Goal: Task Accomplishment & Management: Complete application form

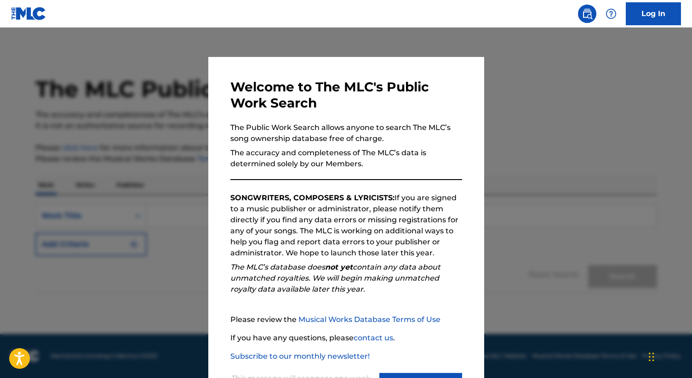
scroll to position [42, 0]
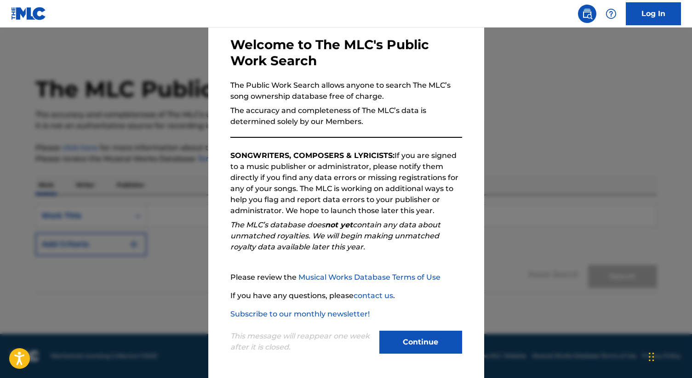
click at [426, 352] on button "Continue" at bounding box center [420, 342] width 83 height 23
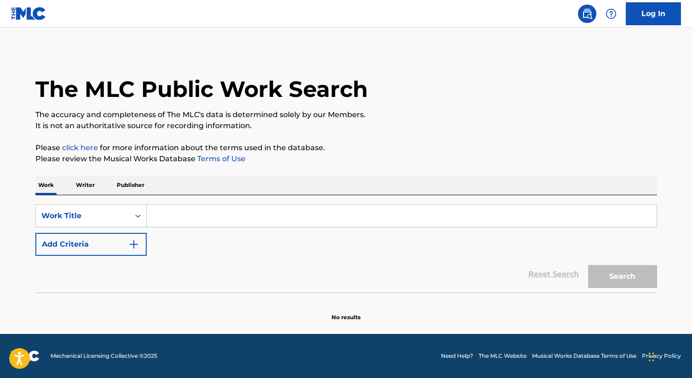
click at [88, 184] on p "Writer" at bounding box center [85, 185] width 24 height 19
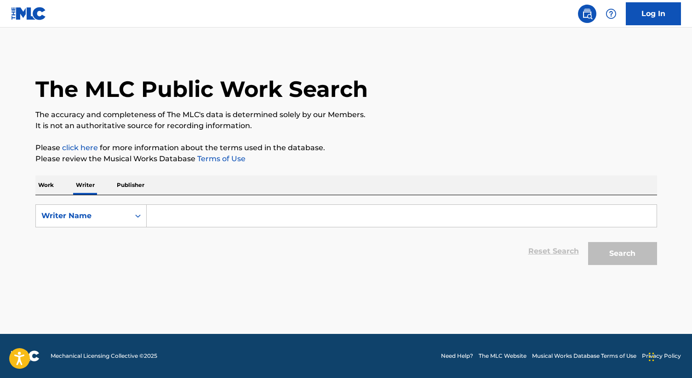
click at [186, 224] on input "Search Form" at bounding box center [402, 216] width 510 height 22
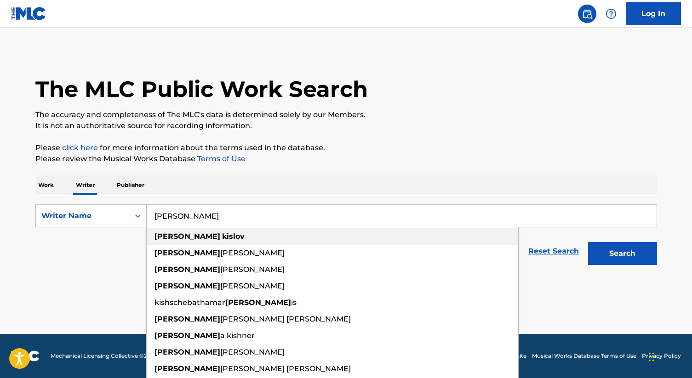
click at [222, 234] on strong "kislov" at bounding box center [233, 236] width 23 height 9
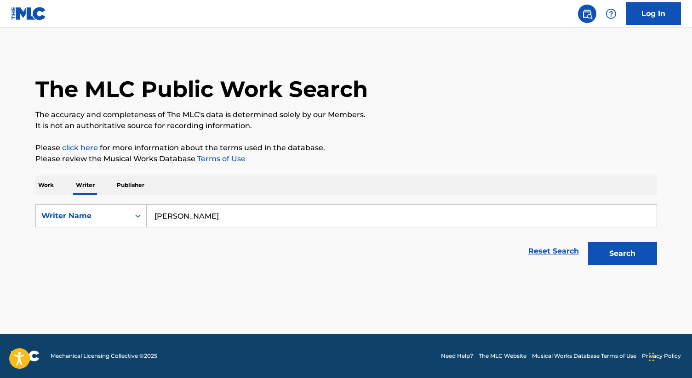
click at [623, 257] on button "Search" at bounding box center [622, 253] width 69 height 23
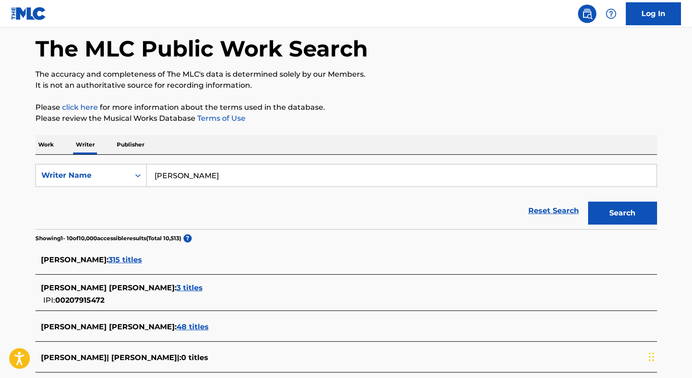
scroll to position [49, 0]
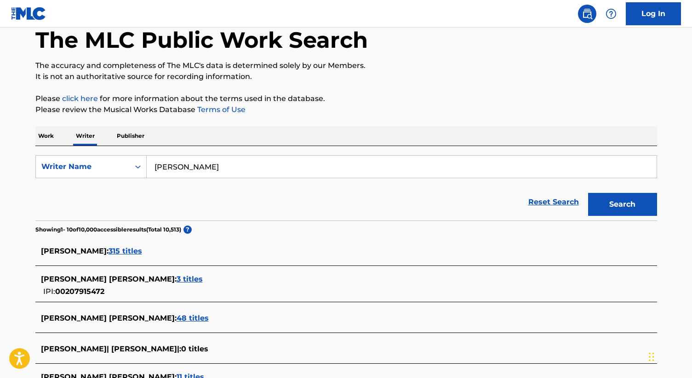
click at [216, 162] on input "[PERSON_NAME]" at bounding box center [402, 167] width 510 height 22
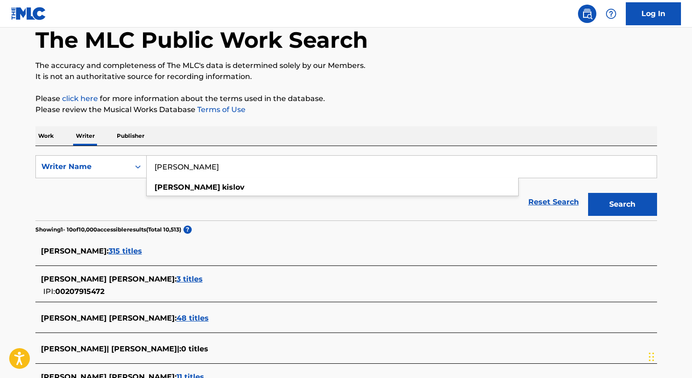
click at [216, 162] on input "[PERSON_NAME]" at bounding box center [402, 167] width 510 height 22
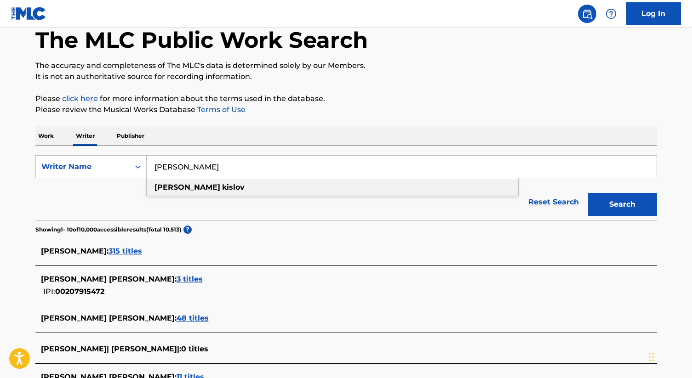
click at [166, 190] on strong "[PERSON_NAME]" at bounding box center [187, 187] width 66 height 9
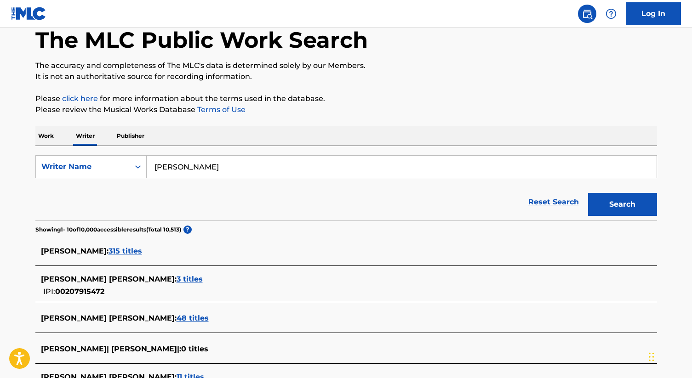
click at [626, 199] on button "Search" at bounding box center [622, 204] width 69 height 23
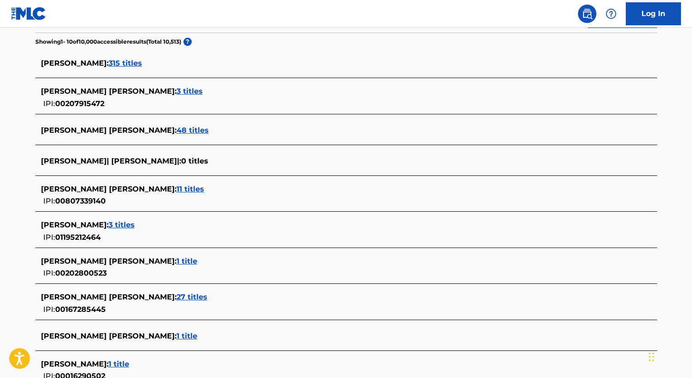
scroll to position [0, 0]
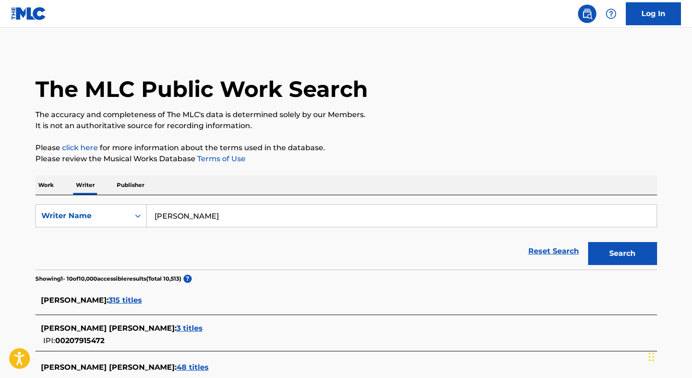
click at [200, 219] on input "[PERSON_NAME]" at bounding box center [402, 216] width 510 height 22
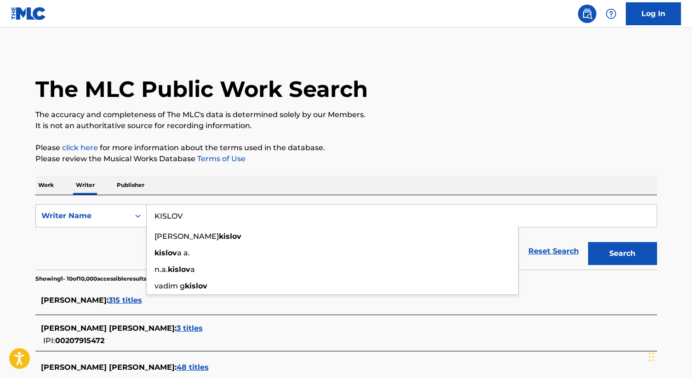
type input "KISLOV"
click at [588, 242] on button "Search" at bounding box center [622, 253] width 69 height 23
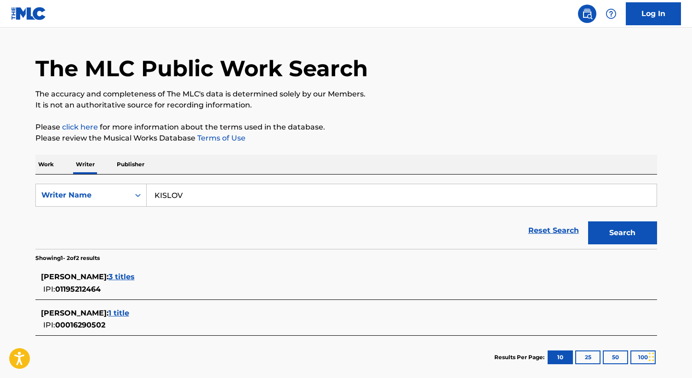
scroll to position [30, 0]
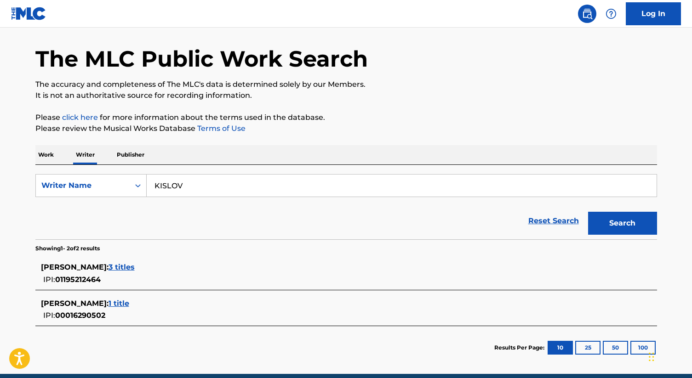
click at [109, 267] on span "3 titles" at bounding box center [121, 267] width 26 height 9
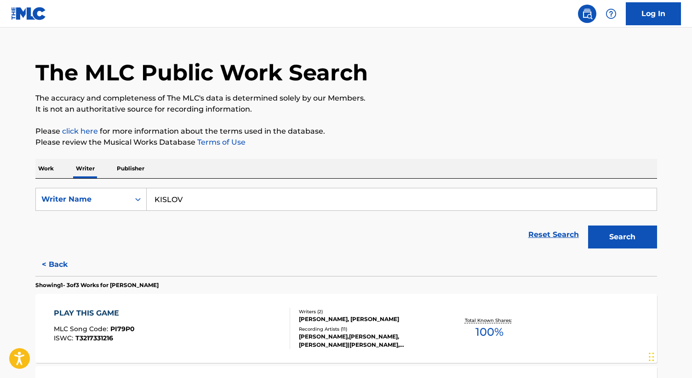
scroll to position [0, 0]
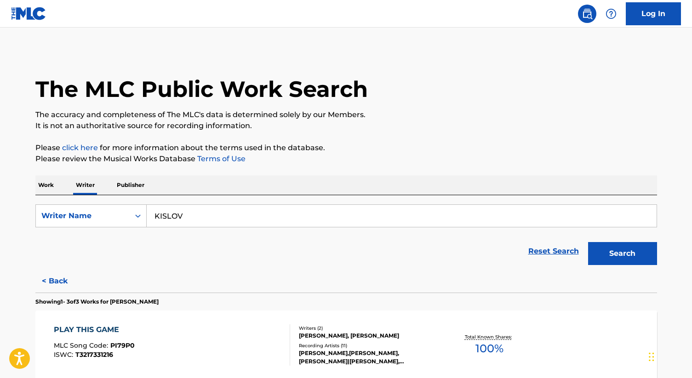
click at [38, 17] on img at bounding box center [28, 13] width 35 height 13
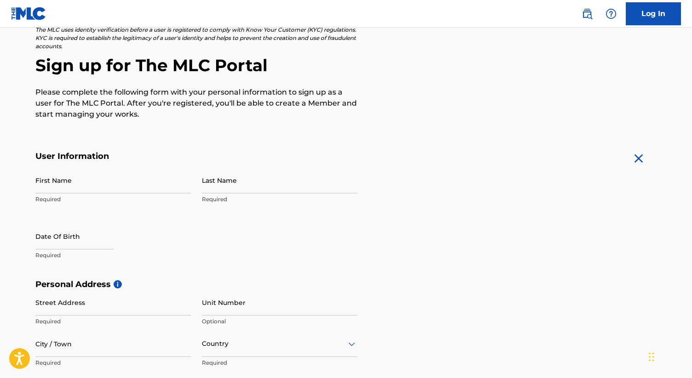
scroll to position [70, 0]
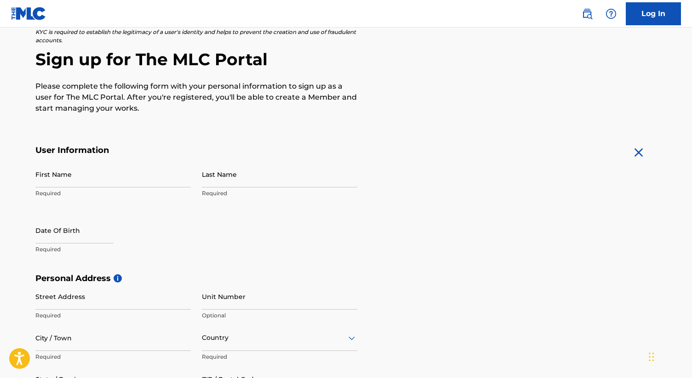
click at [144, 183] on input "First Name" at bounding box center [112, 174] width 155 height 26
type input "[PERSON_NAME]"
type input "Kislov"
type input "1008 Dolores Court"
type input "Indian Creek"
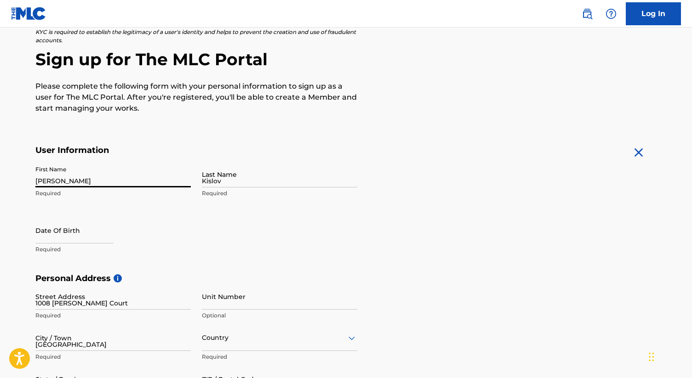
type input "United States"
type input "IL"
type input "60061"
type input "info@alexkislov.com"
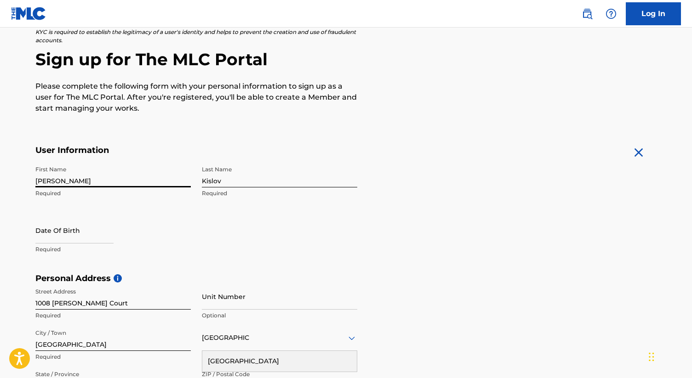
select select "7"
select select "2025"
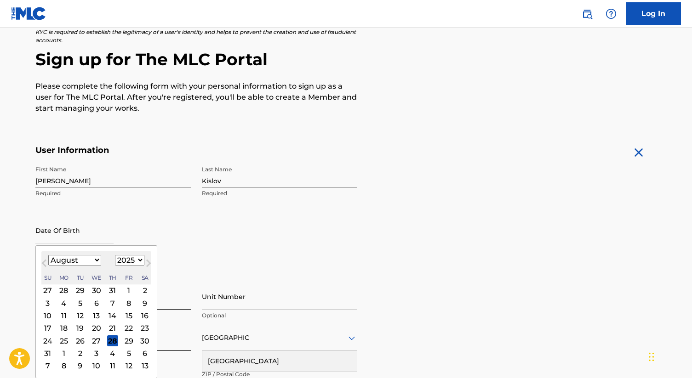
click at [72, 237] on input "text" at bounding box center [74, 230] width 78 height 26
click at [75, 260] on select "January February March April May June July August September October November De…" at bounding box center [74, 260] width 53 height 11
select select "0"
click at [48, 255] on select "January February March April May June July August September October November De…" at bounding box center [74, 260] width 53 height 11
click at [119, 261] on select "1899 1900 1901 1902 1903 1904 1905 1906 1907 1908 1909 1910 1911 1912 1913 1914…" at bounding box center [129, 260] width 29 height 11
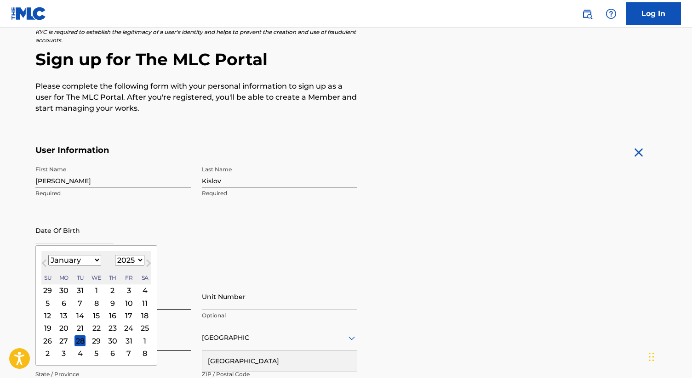
select select "1993"
click at [115, 255] on select "1899 1900 1901 1902 1903 1904 1905 1906 1907 1908 1909 1910 1911 1912 1913 1914…" at bounding box center [129, 260] width 29 height 11
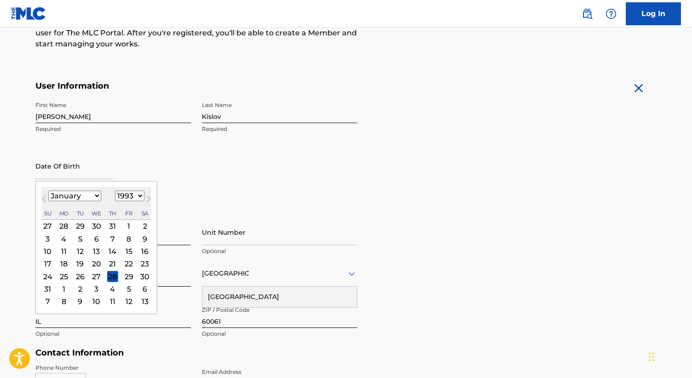
scroll to position [142, 0]
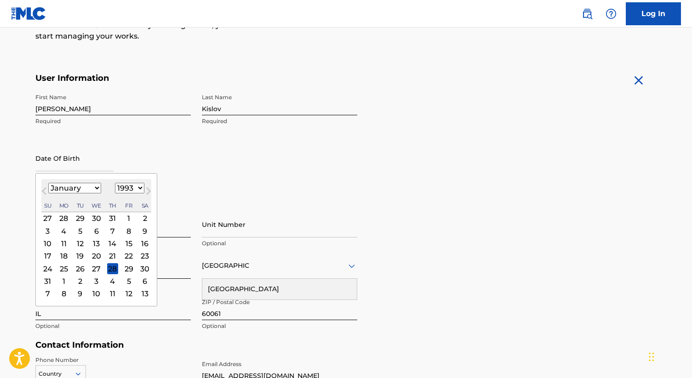
click at [80, 269] on div "26" at bounding box center [79, 268] width 11 height 11
type input "January 26 1993"
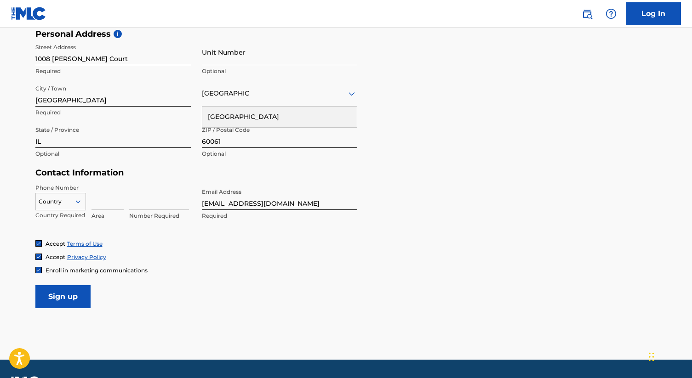
scroll to position [325, 0]
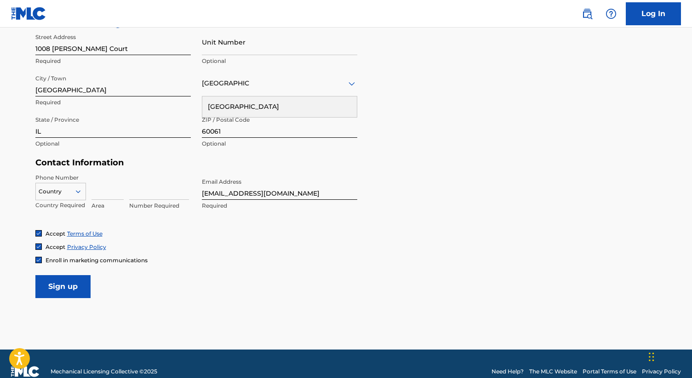
click at [104, 193] on input at bounding box center [107, 187] width 32 height 26
type input "224"
type input "2"
type input "1"
type input "6192229"
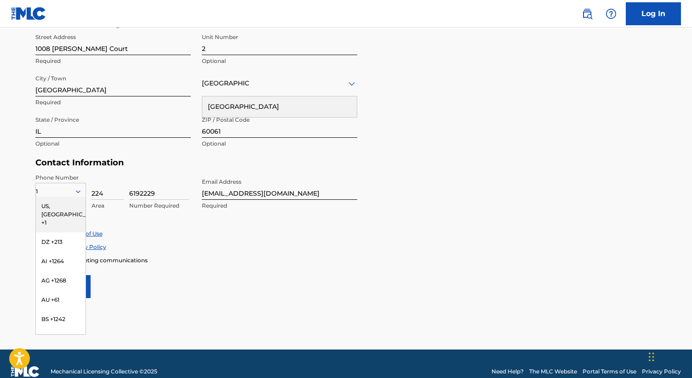
click at [193, 224] on div "Phone Number 1 US, CA +1 DZ +213 AI +1264 AG +1268 AU +61 BS +1242 BB +1246 BZ …" at bounding box center [196, 202] width 322 height 56
click at [319, 237] on div "Accept Terms of Use Accept Privacy Policy Enroll in marketing communications" at bounding box center [345, 247] width 621 height 34
click at [60, 210] on div "US, CA +1" at bounding box center [61, 215] width 50 height 36
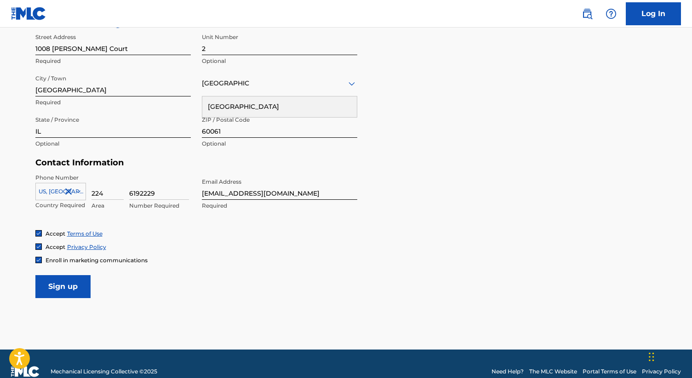
click at [236, 220] on div "Phone Number US, CA +1 Country Required 224 Area 6192229 Number Required Email …" at bounding box center [196, 202] width 322 height 56
click at [84, 286] on input "Sign up" at bounding box center [62, 286] width 55 height 23
click at [226, 93] on div "Country" at bounding box center [279, 83] width 155 height 26
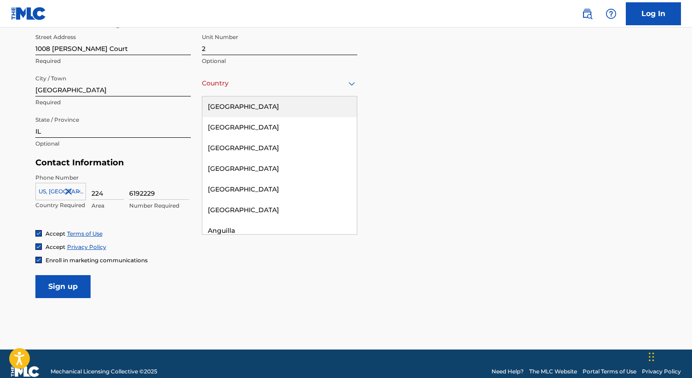
click at [236, 108] on div "United States" at bounding box center [279, 107] width 154 height 21
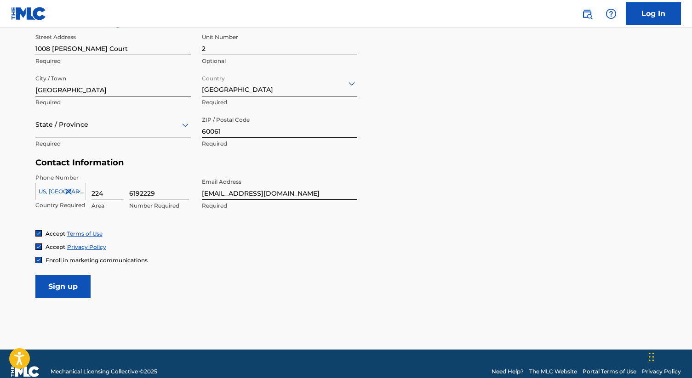
click at [70, 286] on input "Sign up" at bounding box center [62, 286] width 55 height 23
click at [84, 129] on div at bounding box center [112, 124] width 155 height 11
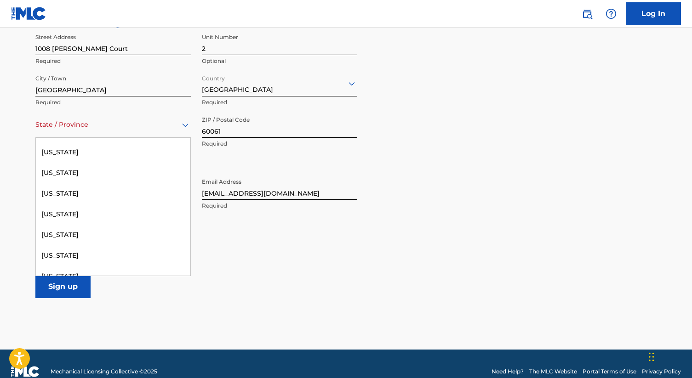
scroll to position [248, 0]
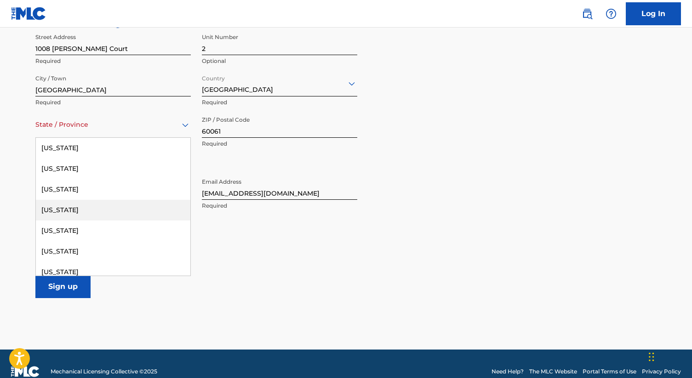
click at [60, 209] on div "Illinois" at bounding box center [113, 210] width 154 height 21
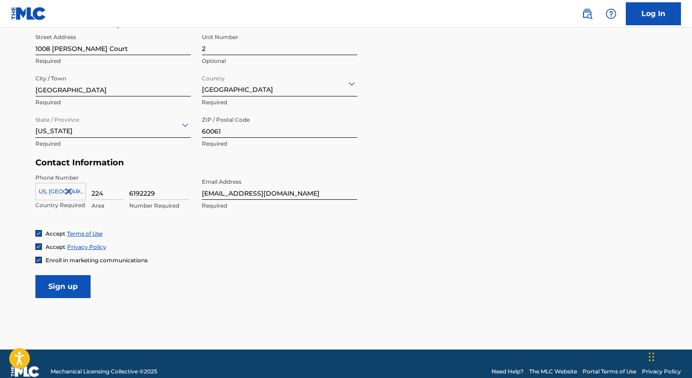
click at [57, 290] on input "Sign up" at bounding box center [62, 286] width 55 height 23
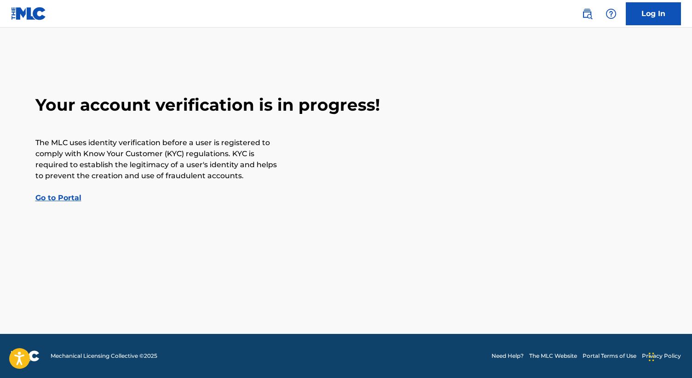
click at [67, 200] on link "Go to Portal" at bounding box center [58, 197] width 46 height 9
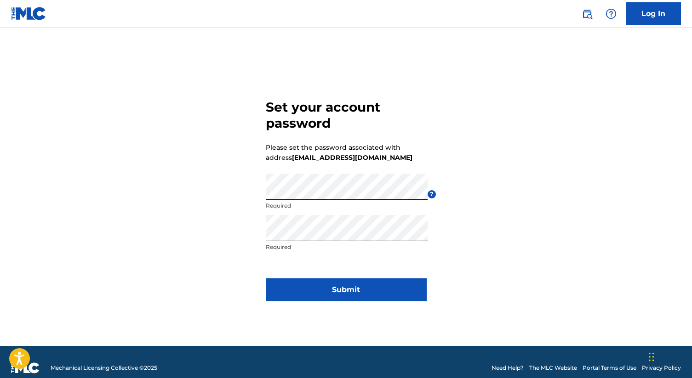
click at [359, 291] on button "Submit" at bounding box center [346, 290] width 161 height 23
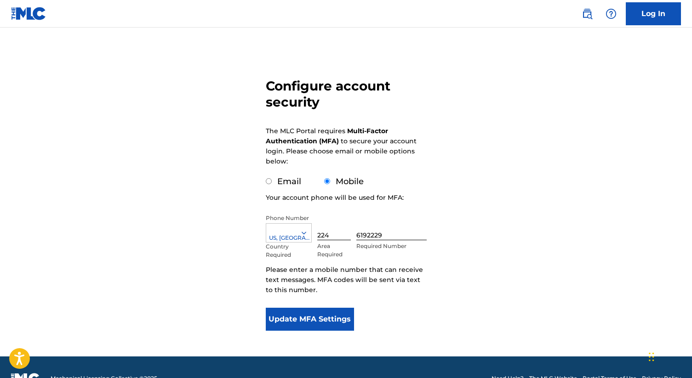
scroll to position [46, 0]
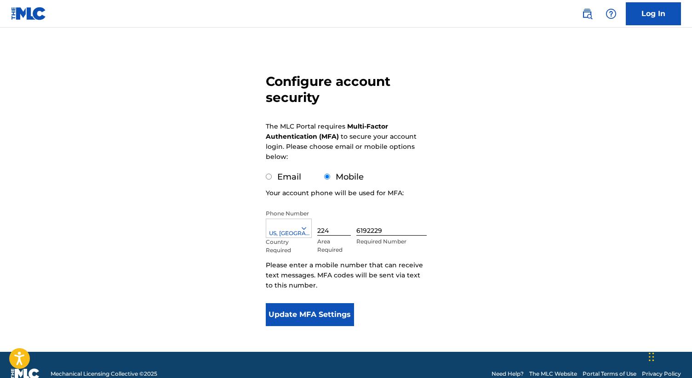
click at [313, 311] on button "Update MFA Settings" at bounding box center [310, 314] width 89 height 23
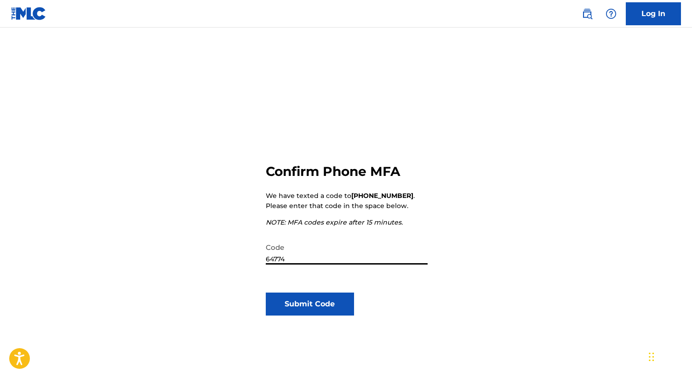
type input "647749"
click button "Submit Code" at bounding box center [310, 304] width 89 height 23
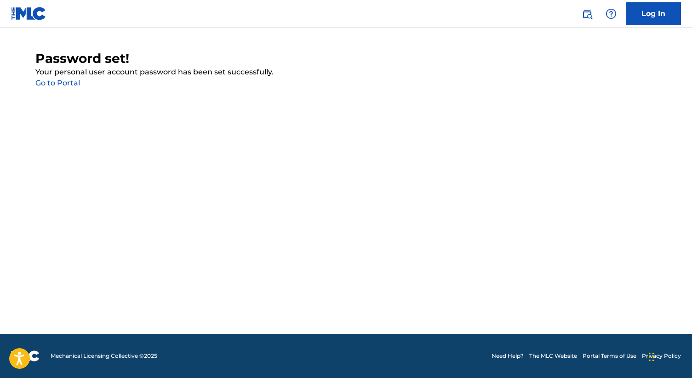
click at [69, 80] on link "Go to Portal" at bounding box center [57, 83] width 45 height 9
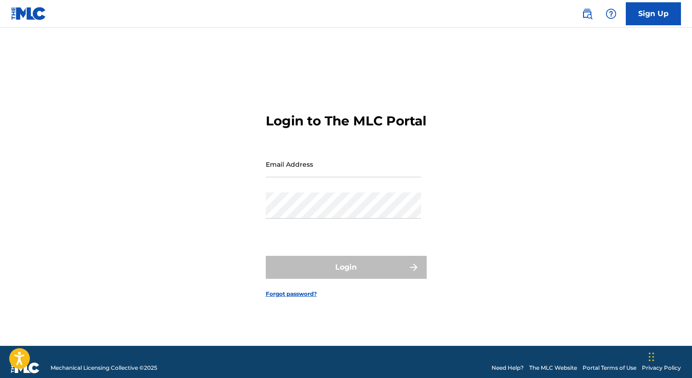
click at [300, 177] on input "Email Address" at bounding box center [343, 164] width 155 height 26
click at [371, 86] on form "Login to The MLC Portal Email Address Password Login Forgot password?" at bounding box center [346, 199] width 161 height 296
click at [297, 169] on input "Email Address" at bounding box center [343, 164] width 155 height 26
type input "info@alexkislov.com"
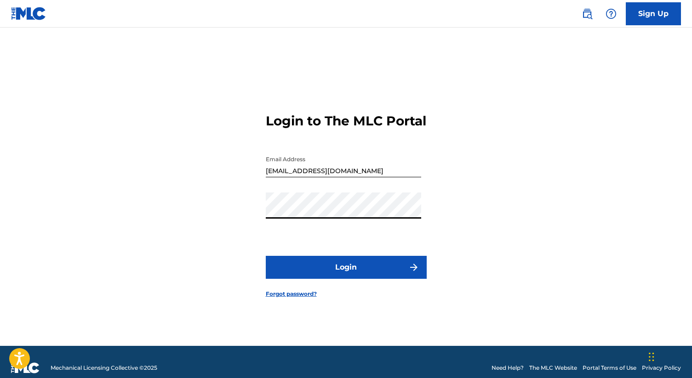
click at [335, 279] on button "Login" at bounding box center [346, 267] width 161 height 23
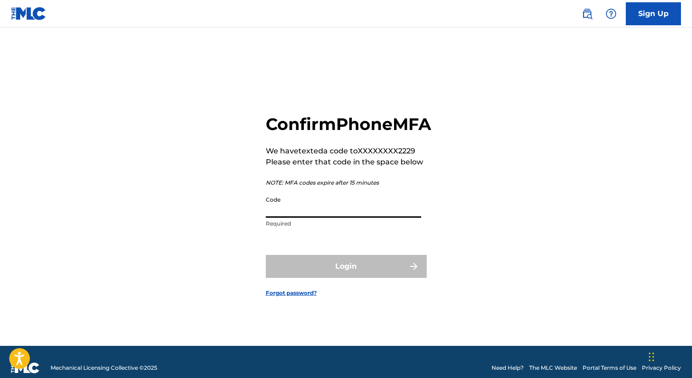
click at [324, 218] on input "Code" at bounding box center [343, 205] width 155 height 26
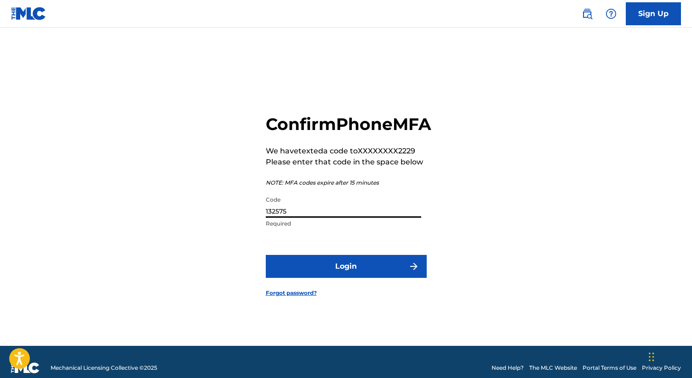
type input "132575"
click at [266, 255] on button "Login" at bounding box center [346, 266] width 161 height 23
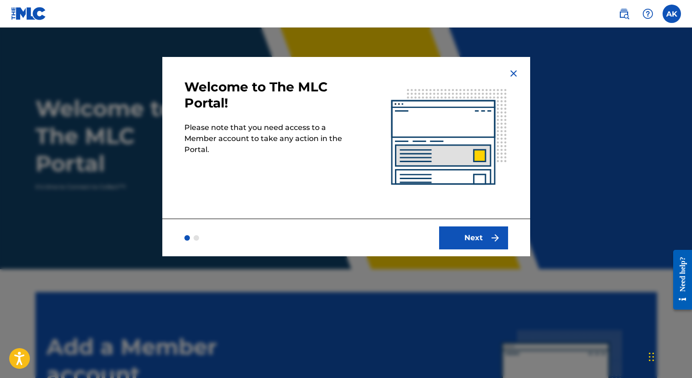
click at [470, 239] on button "Next" at bounding box center [473, 238] width 69 height 23
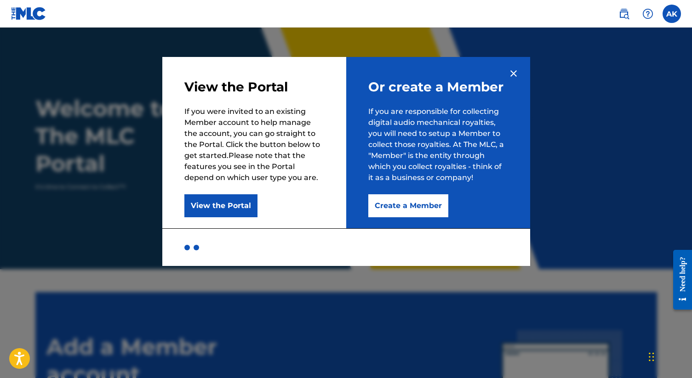
click at [404, 212] on button "Create a Member" at bounding box center [408, 205] width 80 height 23
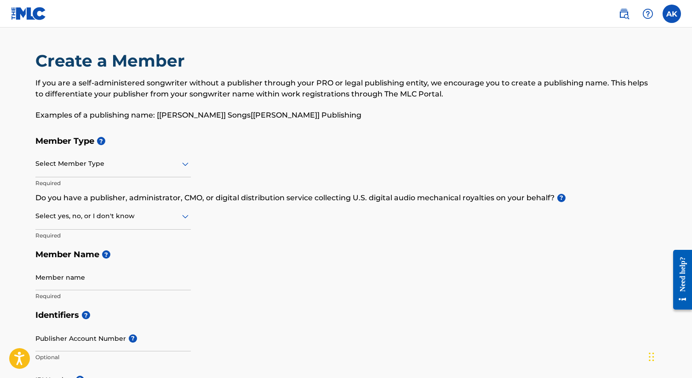
click at [178, 167] on div at bounding box center [112, 163] width 155 height 11
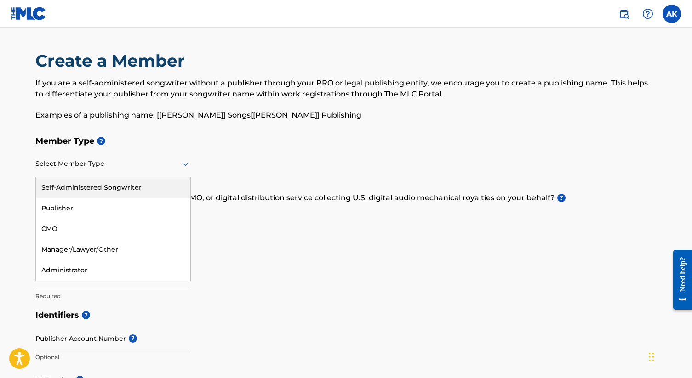
click at [98, 192] on div "Self-Administered Songwriter" at bounding box center [113, 187] width 154 height 21
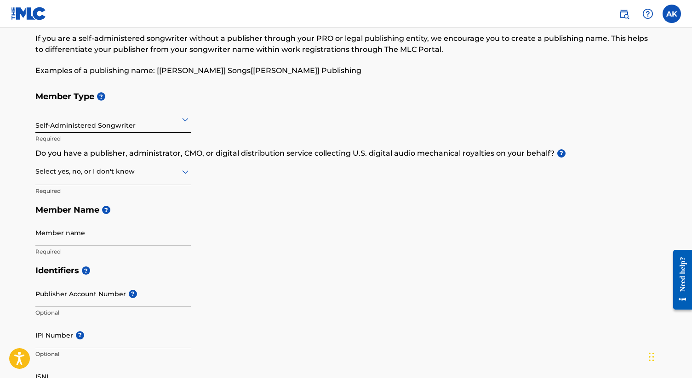
scroll to position [45, 0]
click at [107, 168] on div at bounding box center [112, 170] width 155 height 11
click at [49, 233] on div "I don't know" at bounding box center [113, 236] width 154 height 21
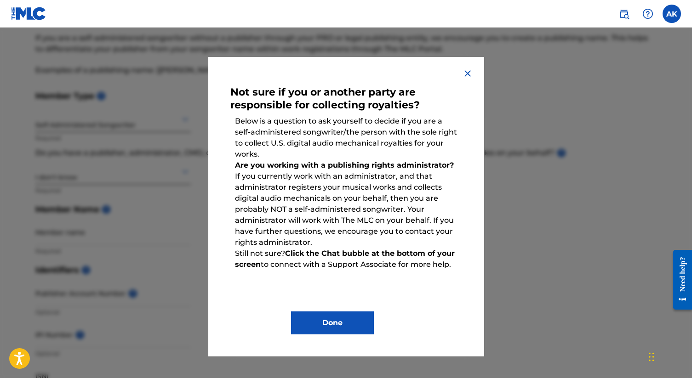
click at [337, 324] on button "Done" at bounding box center [332, 323] width 83 height 23
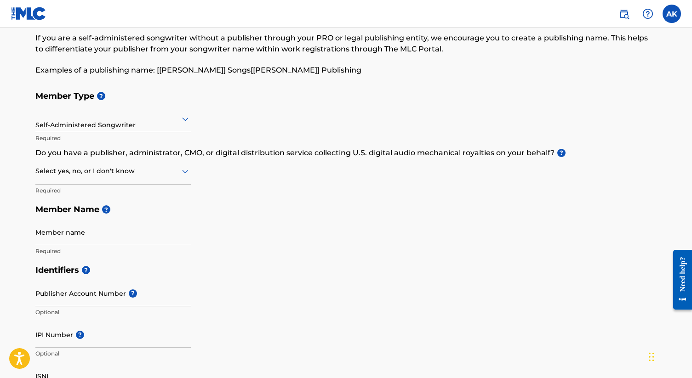
click at [160, 175] on div at bounding box center [112, 170] width 155 height 11
click at [88, 194] on div "Yes" at bounding box center [113, 195] width 154 height 21
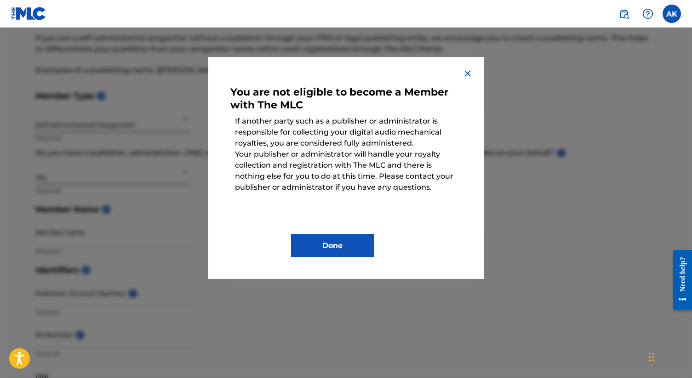
click at [347, 250] on button "Done" at bounding box center [332, 245] width 83 height 23
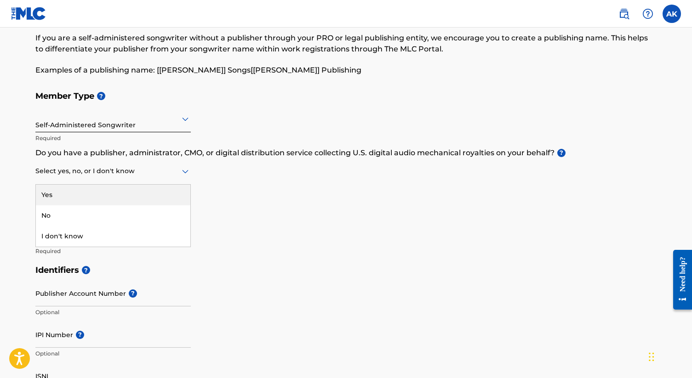
click at [184, 177] on div "Select yes, no, or I don't know" at bounding box center [112, 172] width 155 height 26
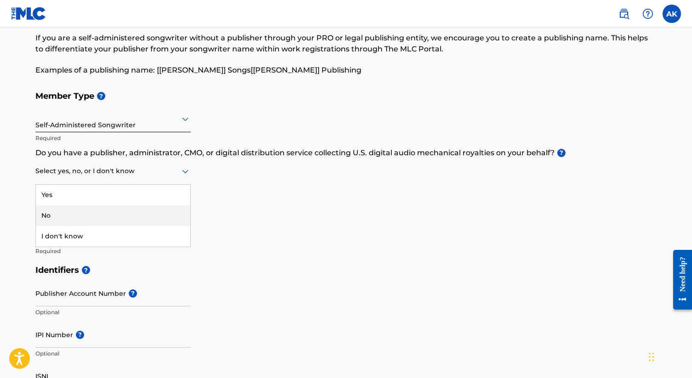
click at [332, 232] on div "Member Type ? Self-Administered Songwriter Required Do you have a publisher, ad…" at bounding box center [345, 173] width 621 height 174
click at [185, 183] on div "Select yes, no, or I don't know" at bounding box center [112, 172] width 155 height 26
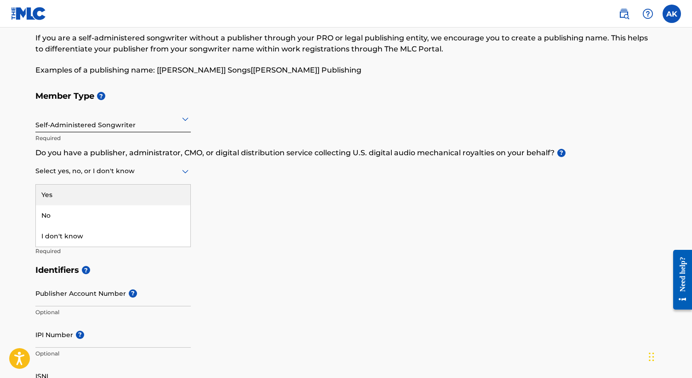
click at [128, 206] on div "No" at bounding box center [113, 215] width 154 height 21
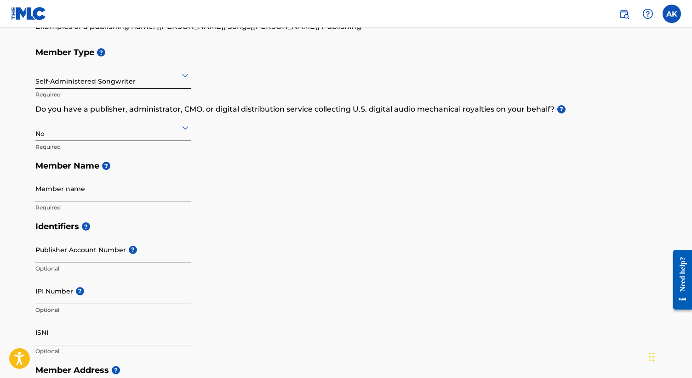
scroll to position [98, 0]
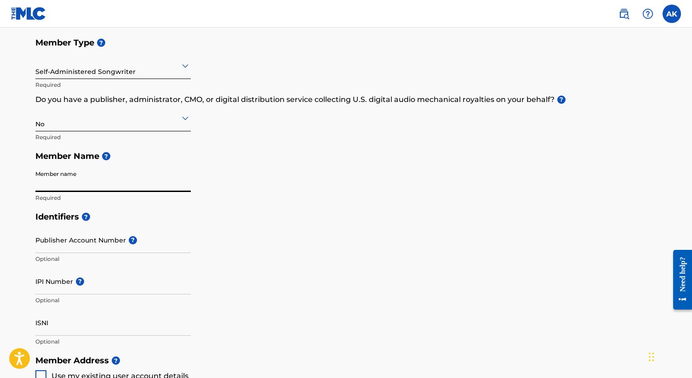
click at [88, 180] on input "Member name" at bounding box center [112, 179] width 155 height 26
type input "[PERSON_NAME]"
type input "1008 Dolores Court"
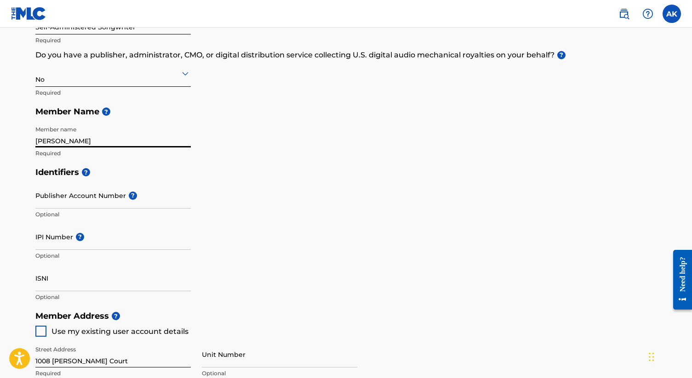
scroll to position [146, 0]
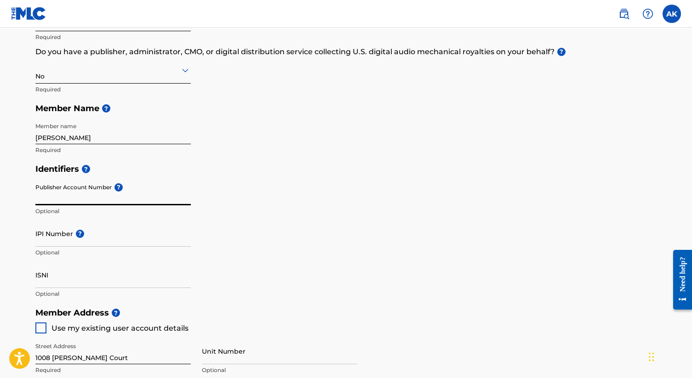
click at [104, 190] on input "Publisher Account Number ?" at bounding box center [112, 192] width 155 height 26
click at [317, 175] on h5 "Identifiers ?" at bounding box center [345, 169] width 621 height 20
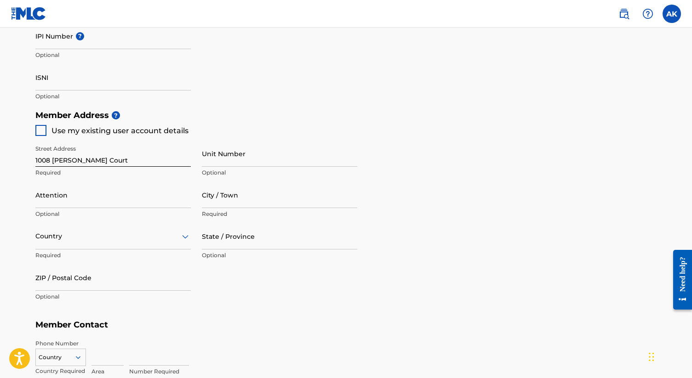
scroll to position [344, 0]
click at [154, 131] on span "Use my existing user account details" at bounding box center [119, 130] width 137 height 9
type input "Indian Creek"
type input "60061"
type input "224"
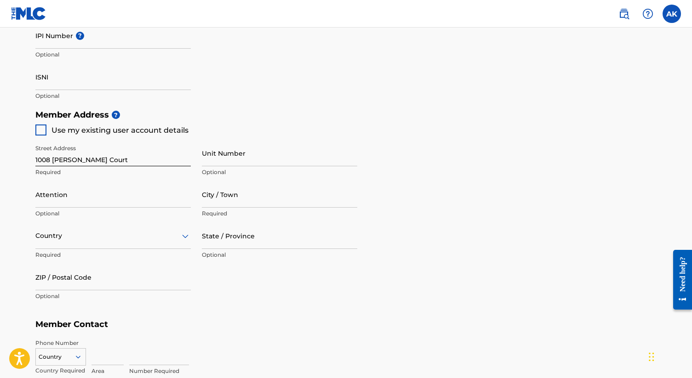
type input "6192229"
type input "info@alexkislov.com"
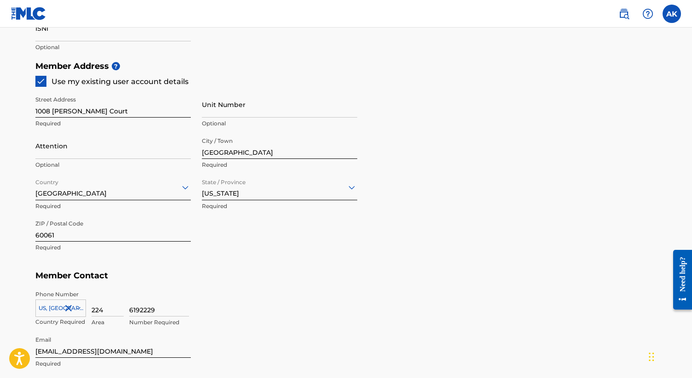
scroll to position [395, 0]
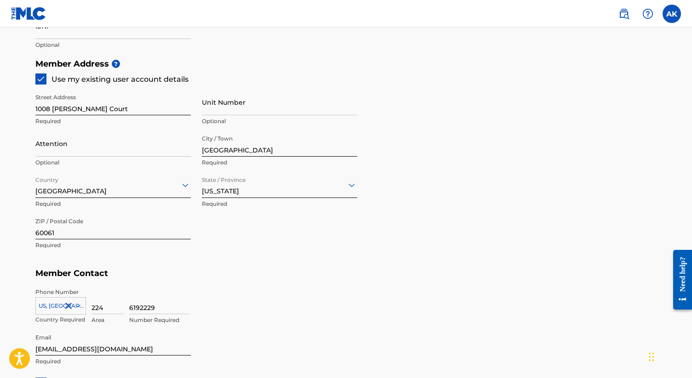
click at [96, 151] on input "Attention" at bounding box center [112, 144] width 155 height 26
click at [90, 150] on input "Attention" at bounding box center [112, 144] width 155 height 26
click at [438, 134] on div "Member Address ? Use my existing user account details Street Address 1008 Dolor…" at bounding box center [345, 159] width 621 height 210
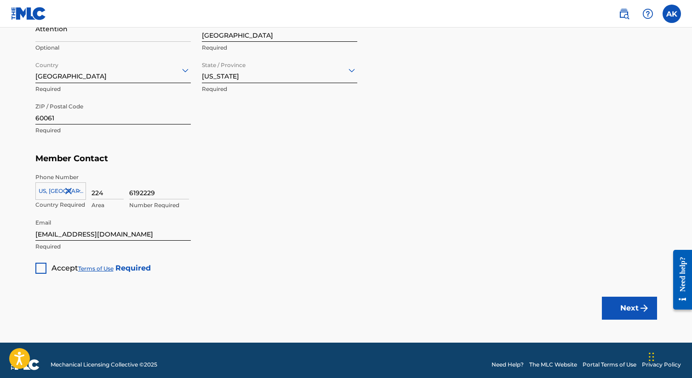
scroll to position [518, 0]
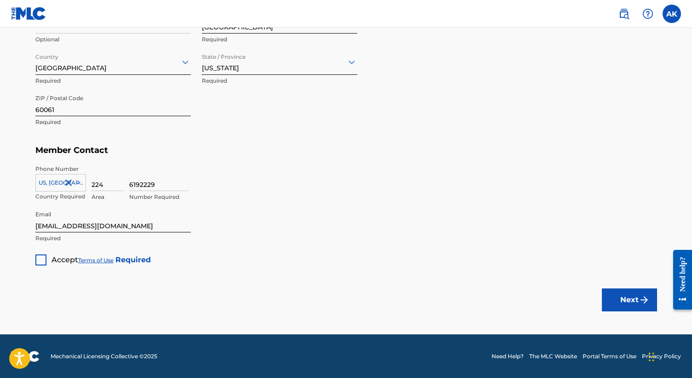
click at [43, 260] on div at bounding box center [40, 260] width 11 height 11
click at [628, 292] on button "Next" at bounding box center [629, 300] width 55 height 23
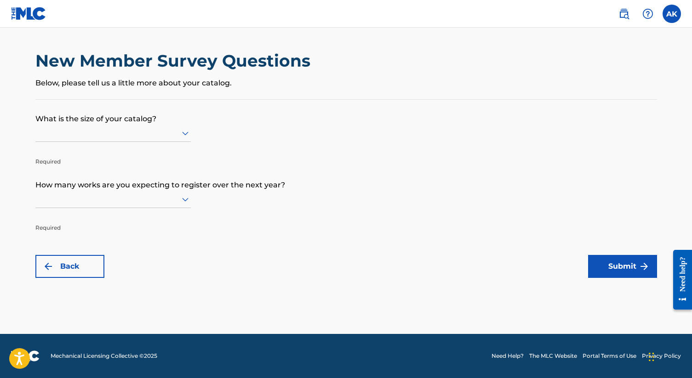
click at [149, 141] on div at bounding box center [112, 133] width 155 height 17
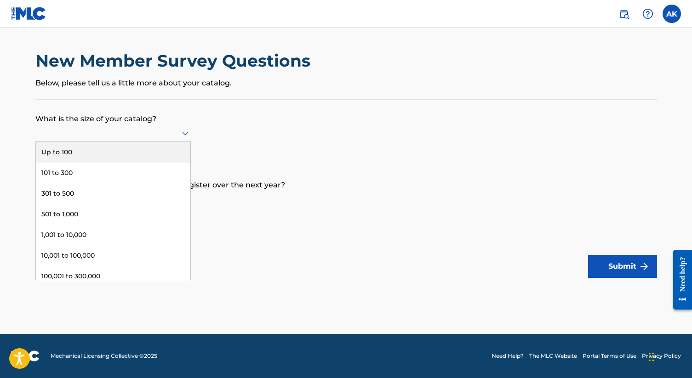
click at [85, 150] on div "Up to 100" at bounding box center [113, 152] width 154 height 21
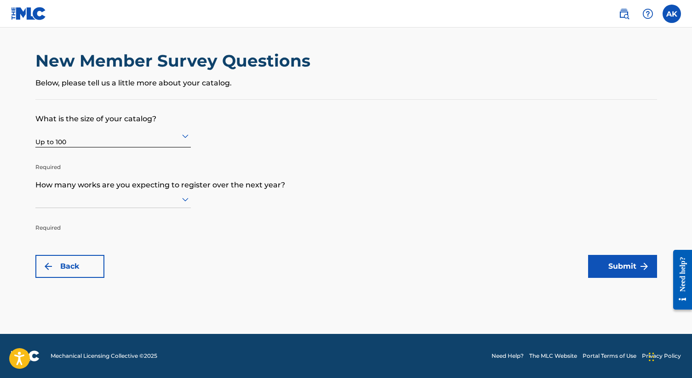
click at [139, 199] on div at bounding box center [112, 198] width 155 height 11
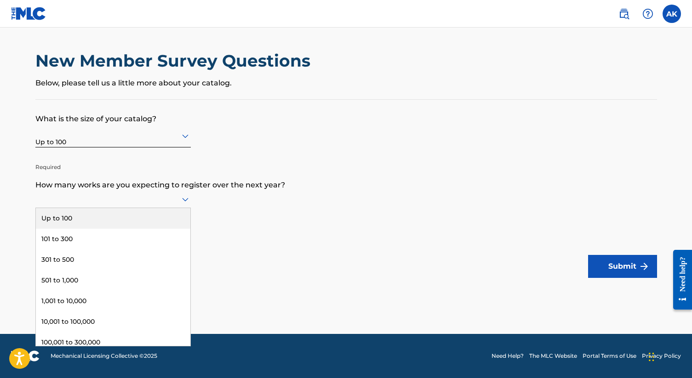
click at [73, 218] on div "Up to 100" at bounding box center [113, 218] width 154 height 21
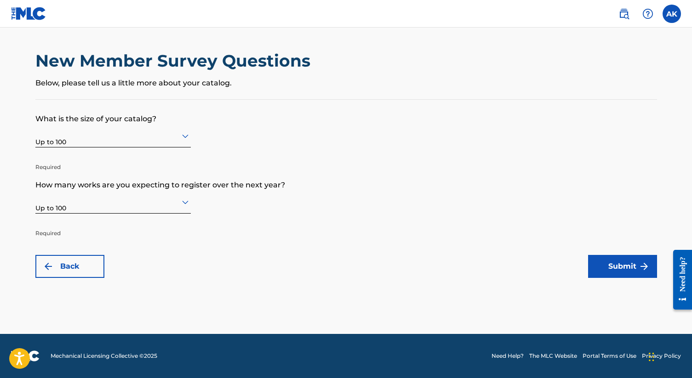
click at [603, 256] on button "Submit" at bounding box center [622, 266] width 69 height 23
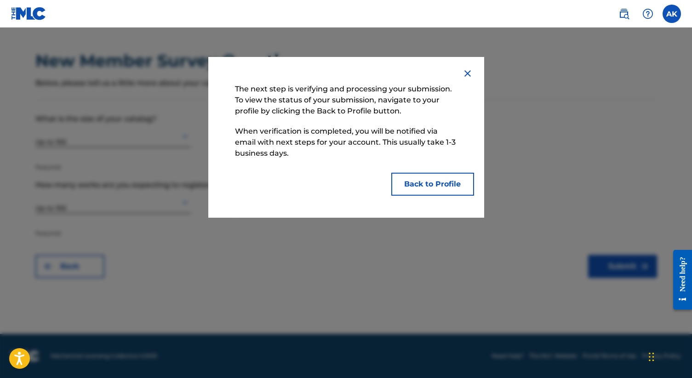
click at [417, 187] on button "Back to Profile" at bounding box center [432, 184] width 83 height 23
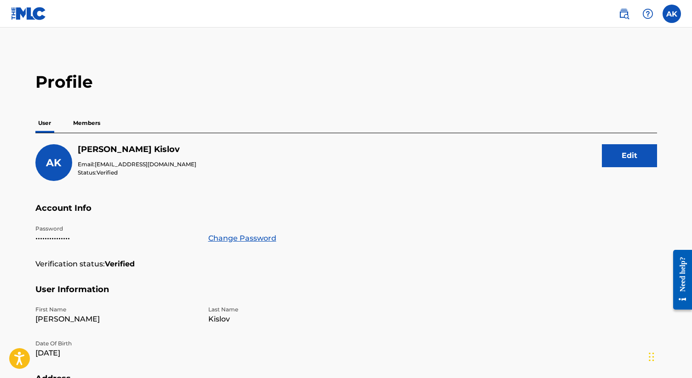
click at [89, 121] on p "Members" at bounding box center [86, 123] width 33 height 19
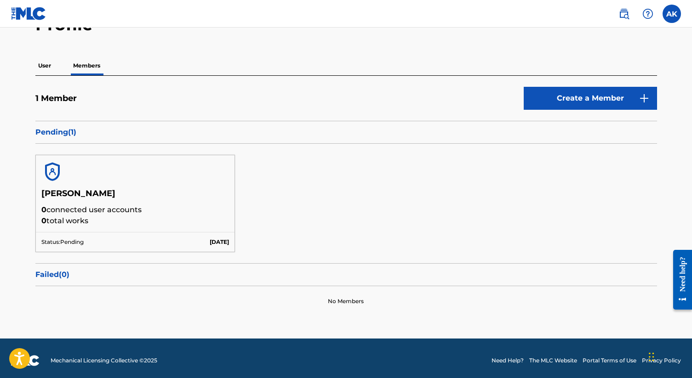
scroll to position [62, 0]
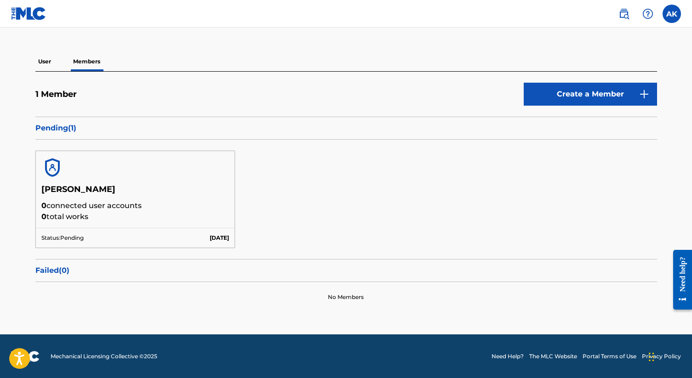
click at [54, 125] on p "Pending ( 1 )" at bounding box center [345, 128] width 621 height 11
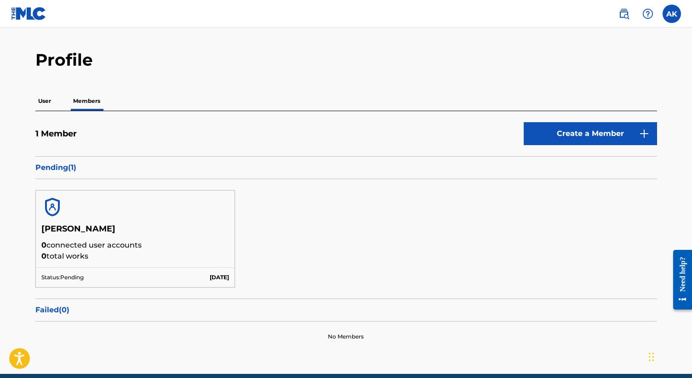
scroll to position [0, 0]
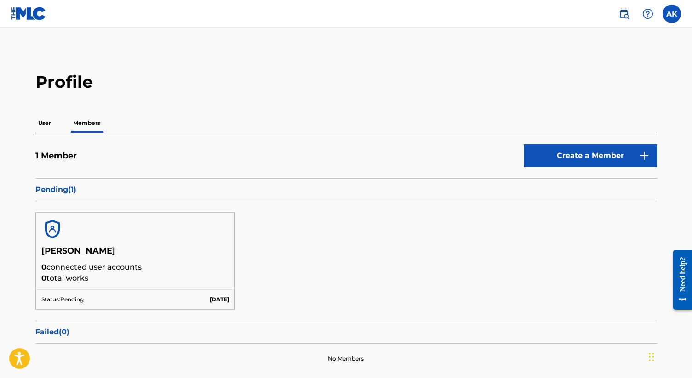
click at [15, 15] on img at bounding box center [28, 13] width 35 height 13
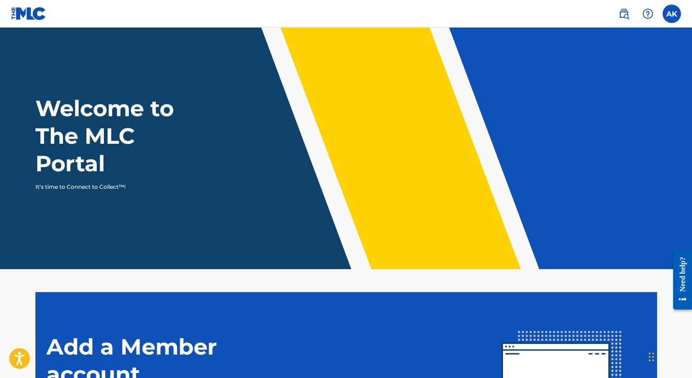
click at [673, 22] on label at bounding box center [671, 14] width 18 height 18
click at [671, 14] on input "AK Alex Kislov info@alexkislov.com Notification Preferences Profile Log out" at bounding box center [671, 14] width 0 height 0
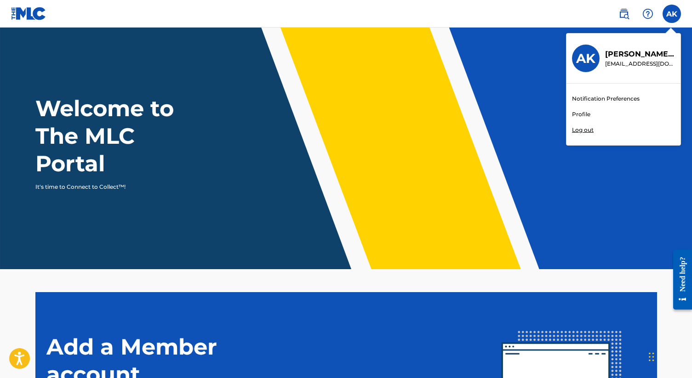
click at [580, 114] on link "Profile" at bounding box center [581, 114] width 18 height 8
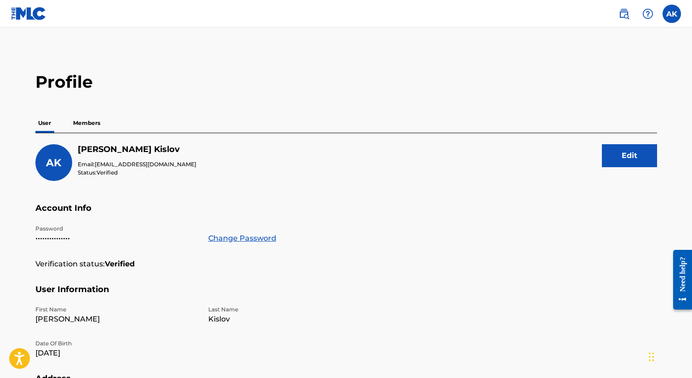
click at [90, 118] on p "Members" at bounding box center [86, 123] width 33 height 19
